Goal: Information Seeking & Learning: Find specific fact

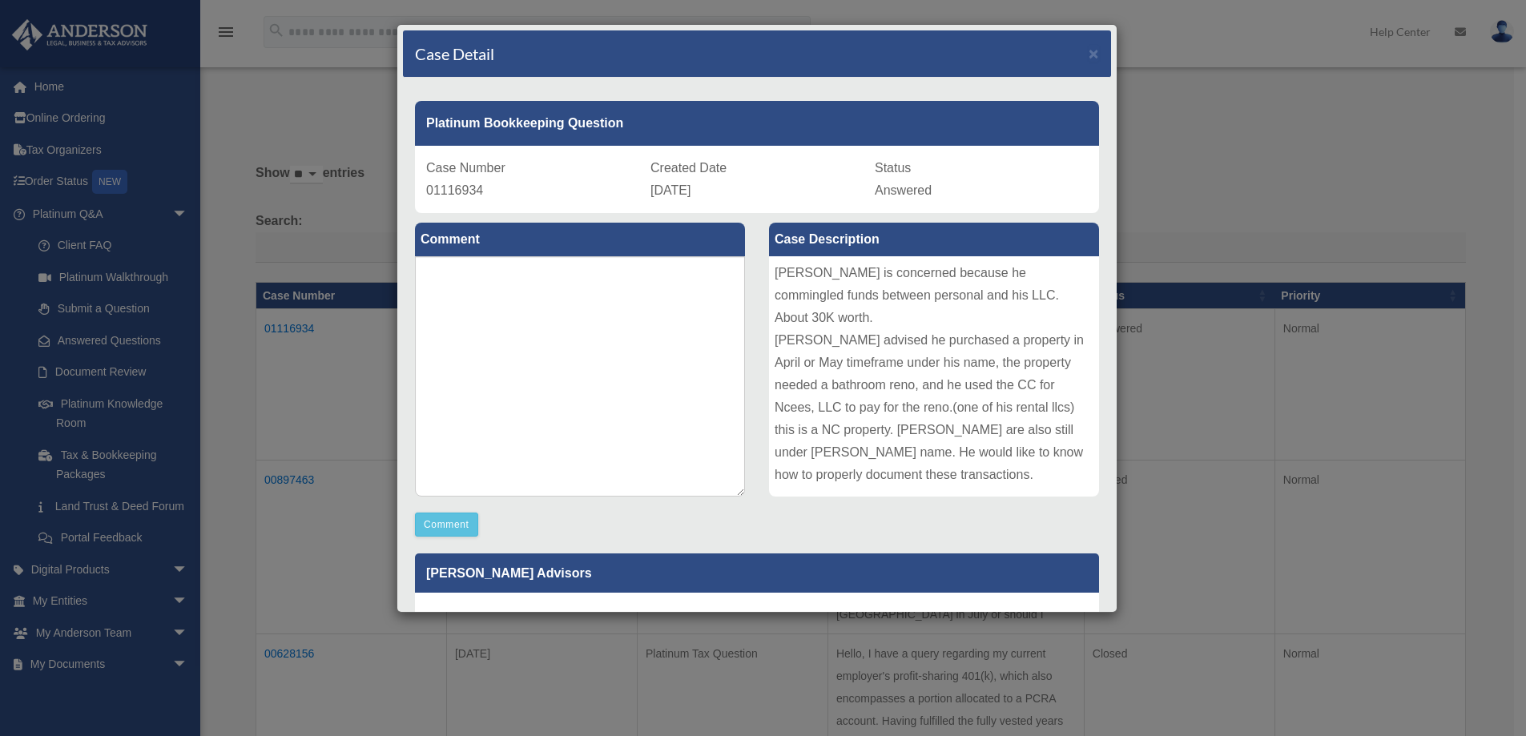
click at [963, 627] on p "Thanks for this response. Question: There is no longer a HendRA, LLC. This woul…" at bounding box center [757, 705] width 662 height 157
click at [963, 542] on div "[PERSON_NAME] Advisors Update date : [DATE] Thanks for this response. Question:…" at bounding box center [757, 702] width 708 height 320
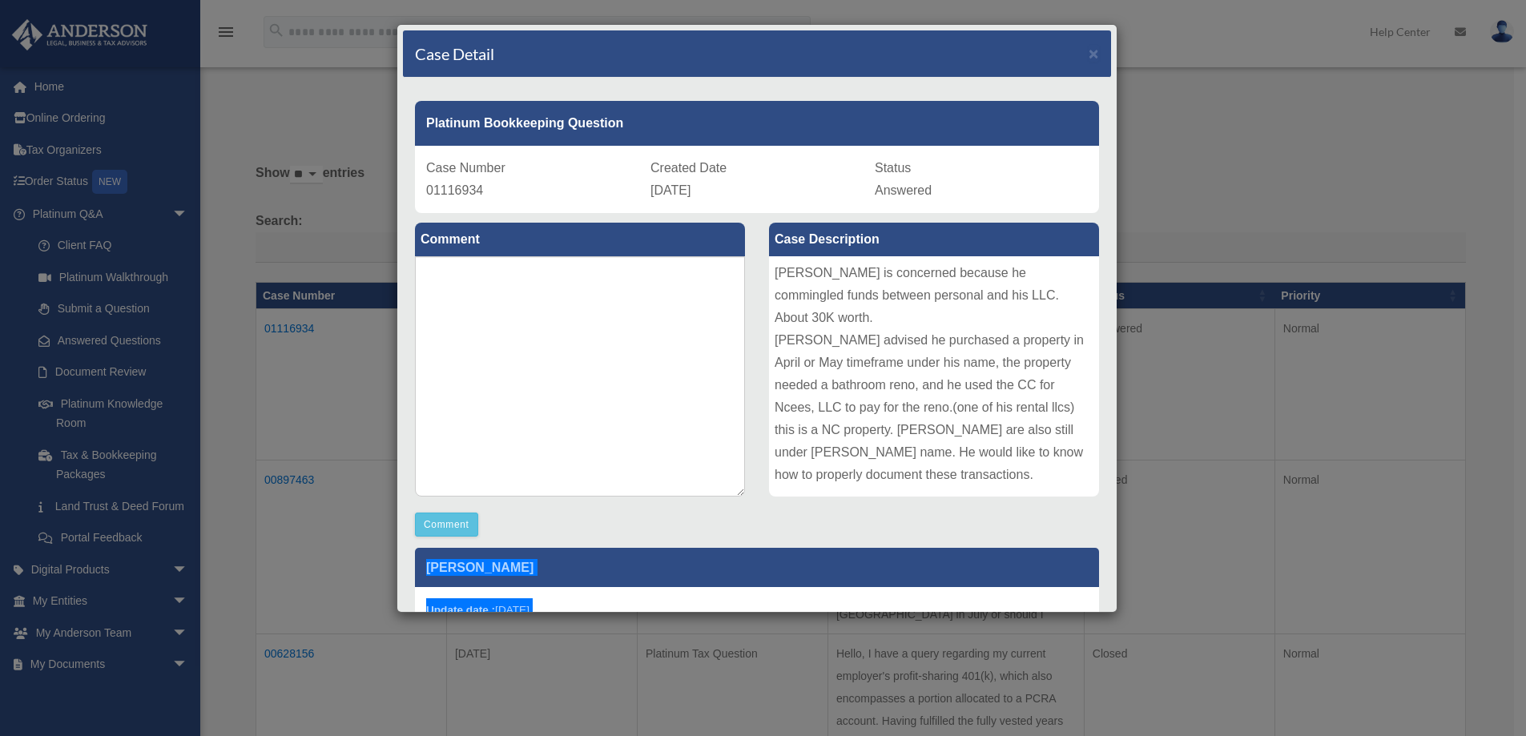
scroll to position [299, 0]
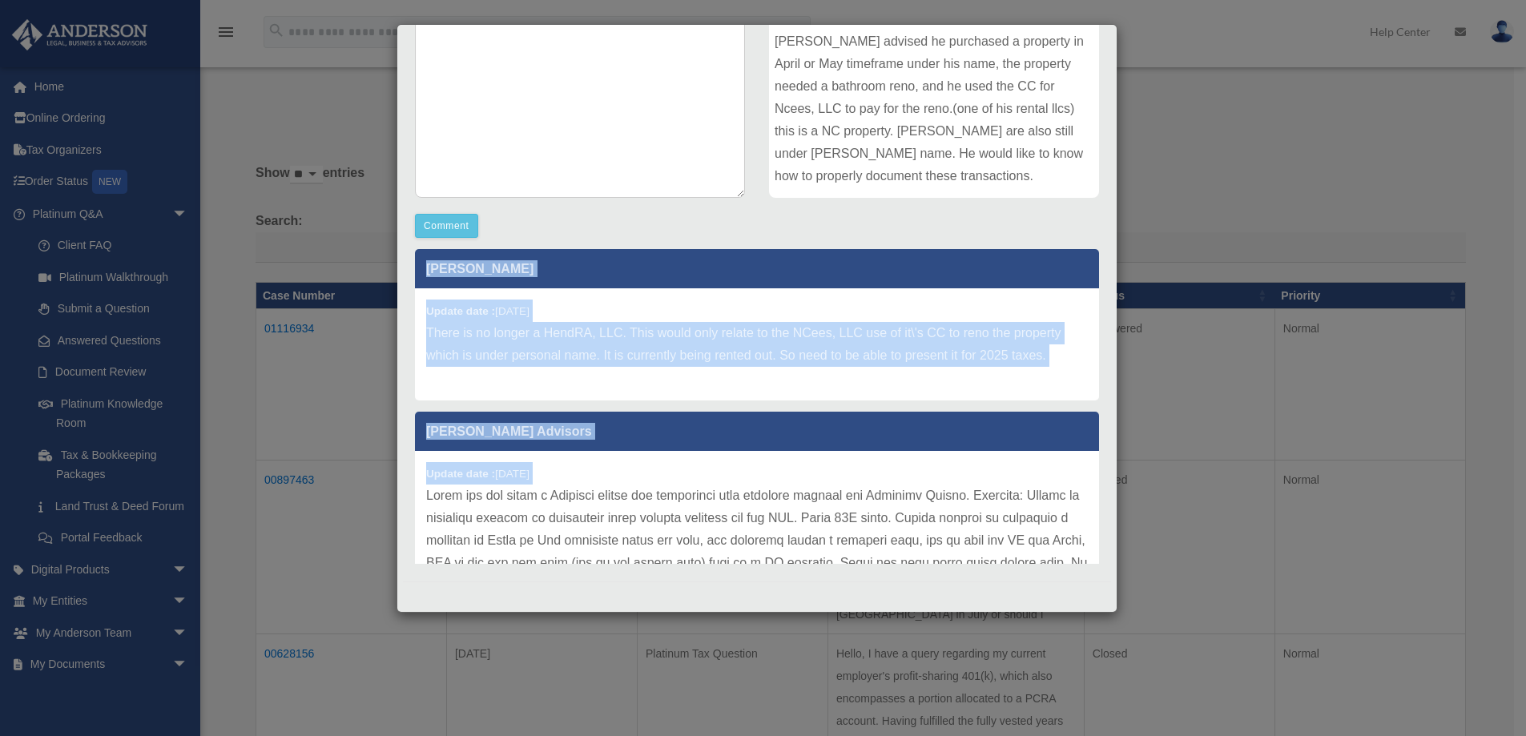
click at [866, 491] on div "Update date : [DATE]" at bounding box center [757, 664] width 684 height 426
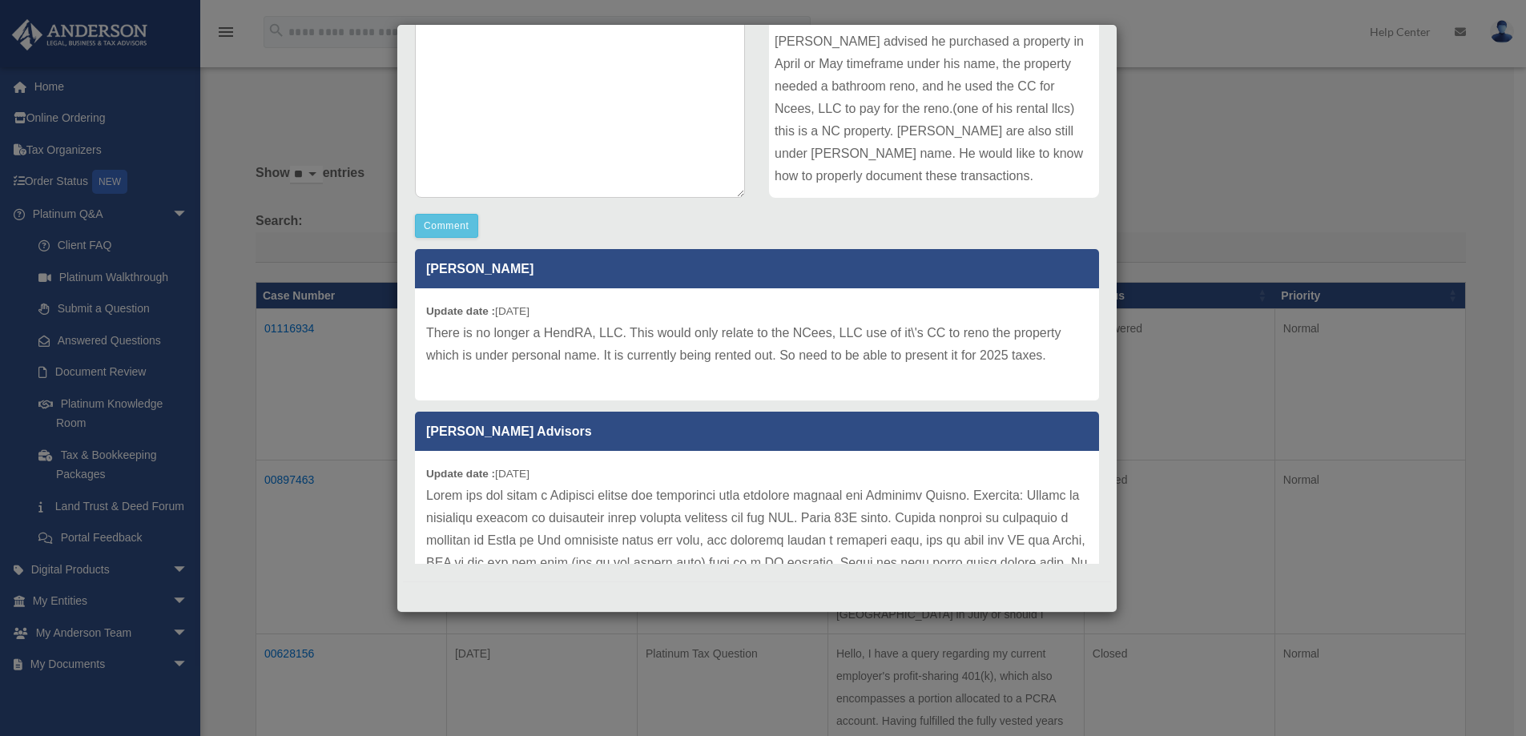
click at [913, 516] on p at bounding box center [757, 664] width 662 height 359
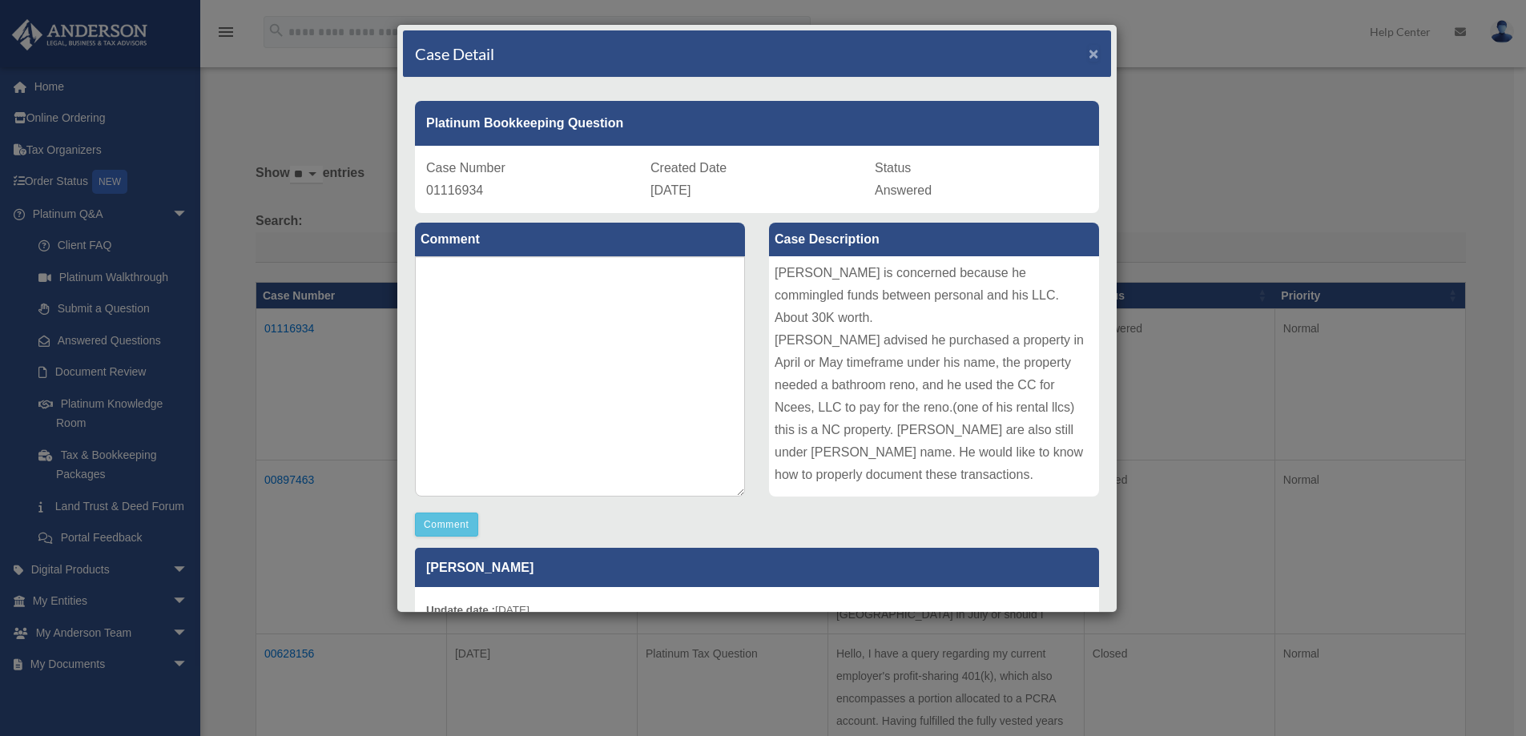
click at [1089, 50] on span "×" at bounding box center [1094, 53] width 10 height 18
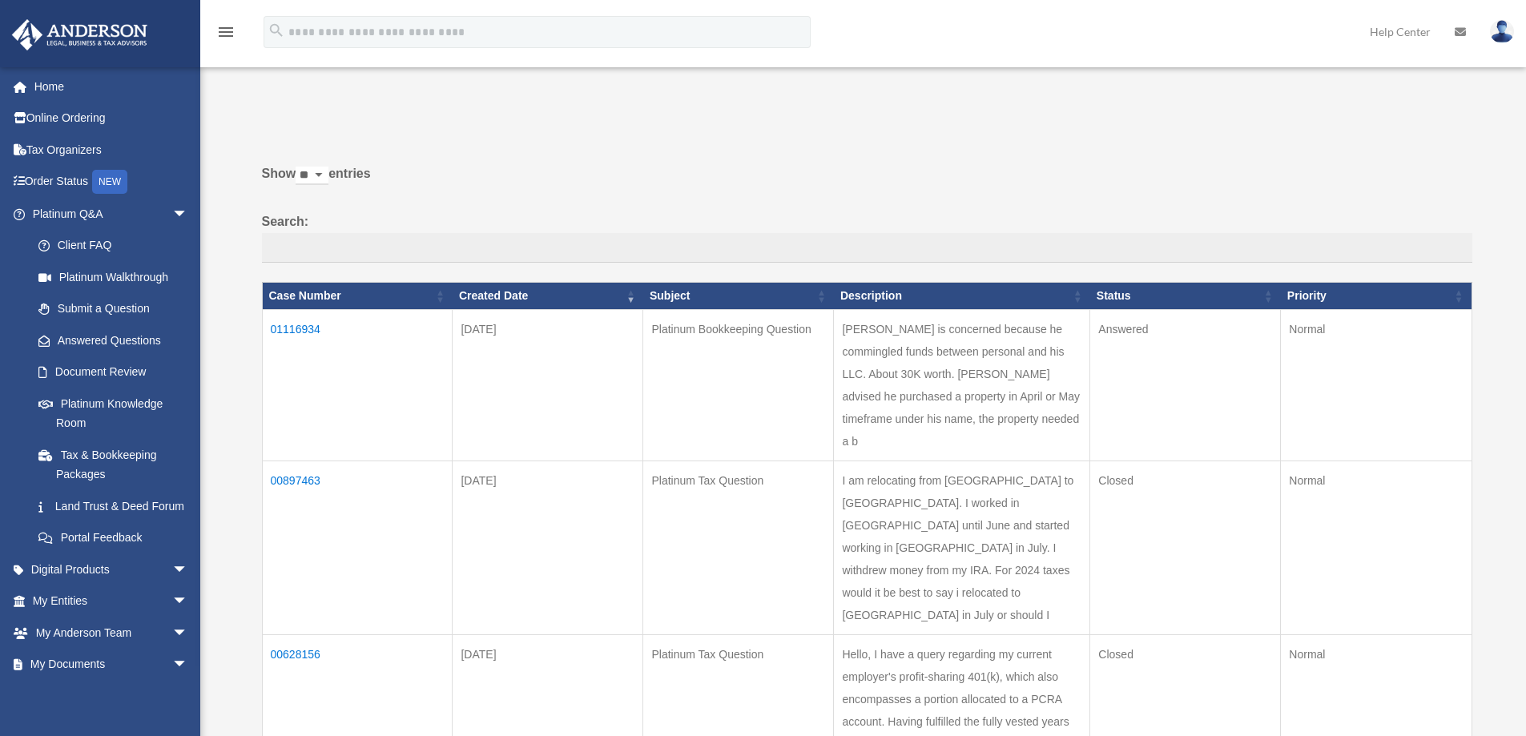
click at [296, 481] on td "00897463" at bounding box center [357, 548] width 191 height 174
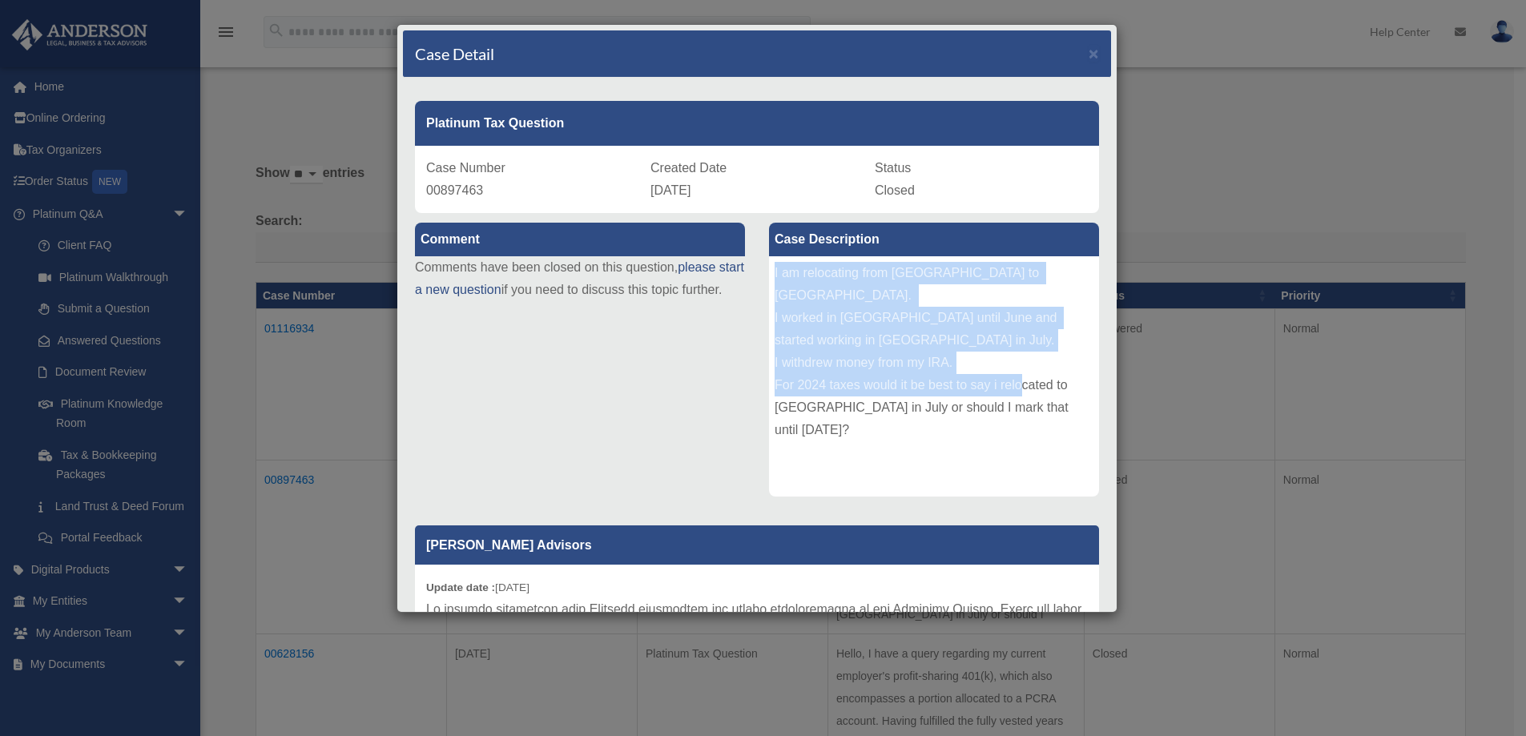
drag, startPoint x: 769, startPoint y: 271, endPoint x: 1063, endPoint y: 455, distance: 347.0
click at [1063, 455] on div "I am relocating from [GEOGRAPHIC_DATA] to [GEOGRAPHIC_DATA]. I worked in [GEOGR…" at bounding box center [934, 376] width 330 height 240
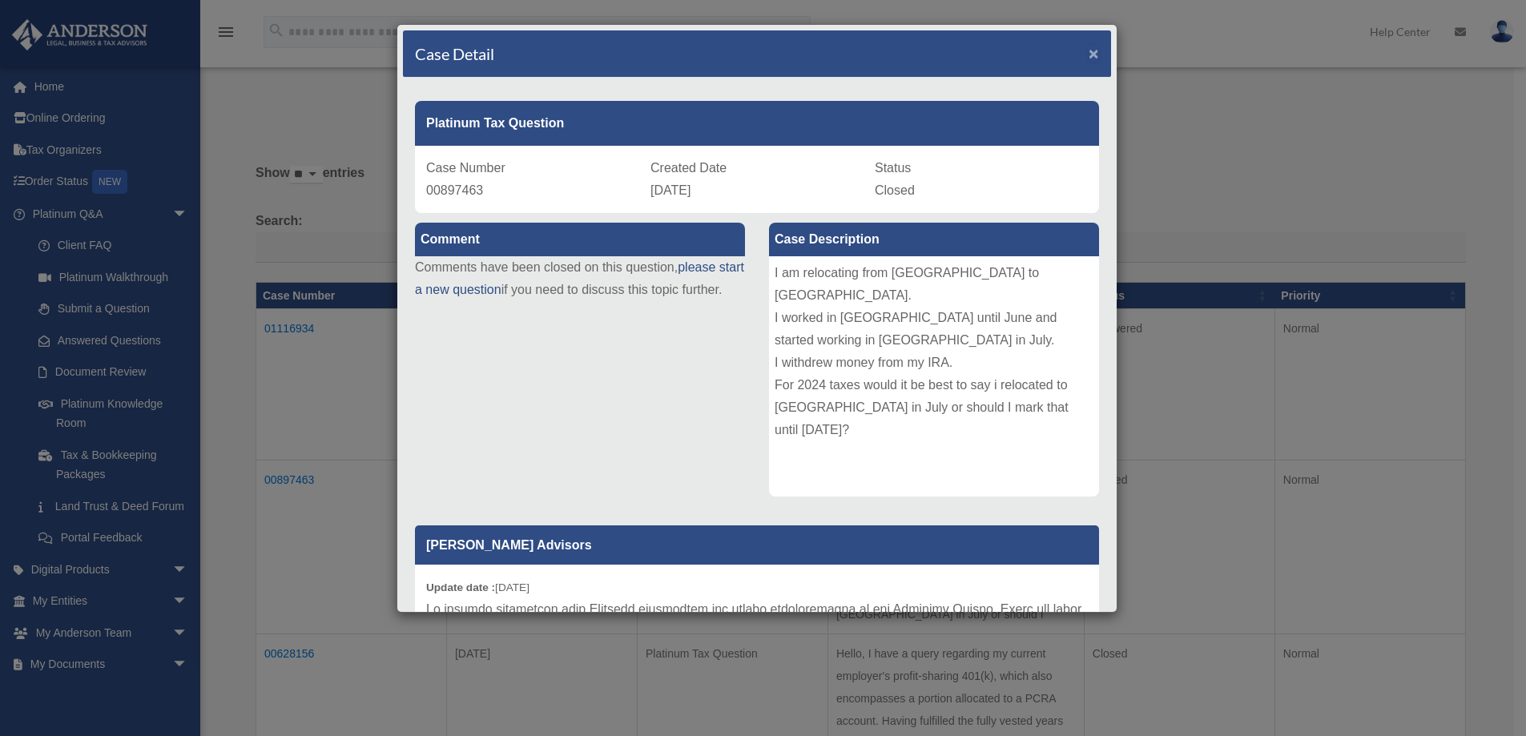
click at [1089, 51] on span "×" at bounding box center [1094, 53] width 10 height 18
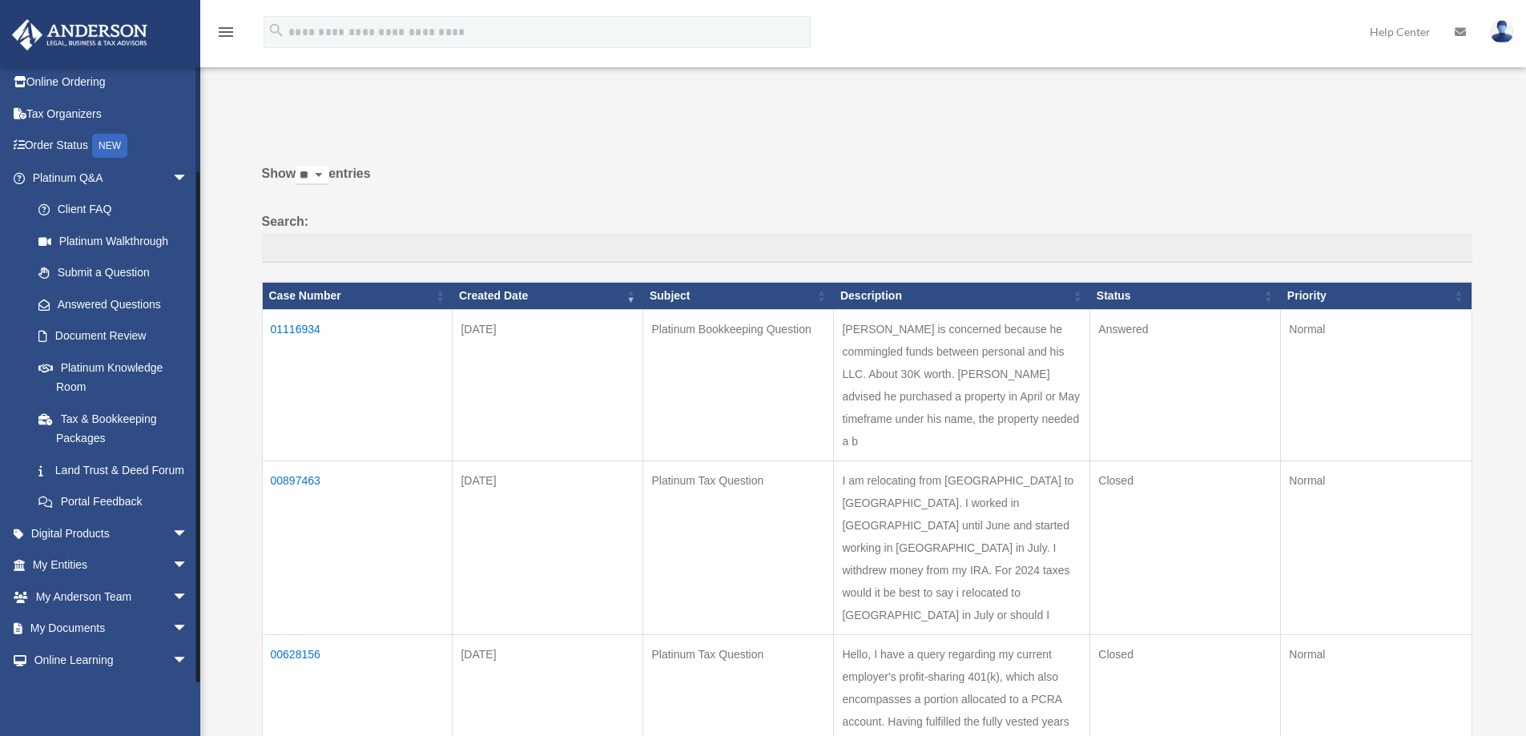
scroll to position [116, 0]
